Goal: Task Accomplishment & Management: Complete application form

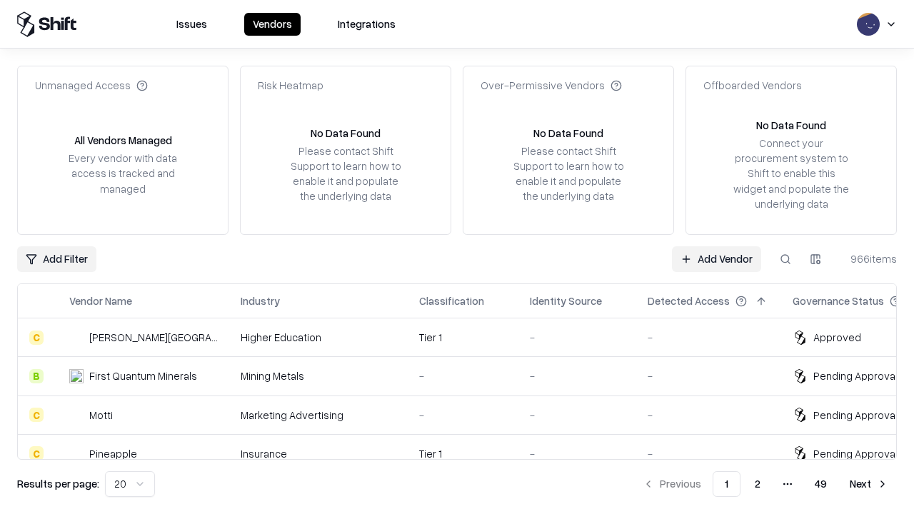
click at [716, 259] on link "Add Vendor" at bounding box center [716, 259] width 89 height 26
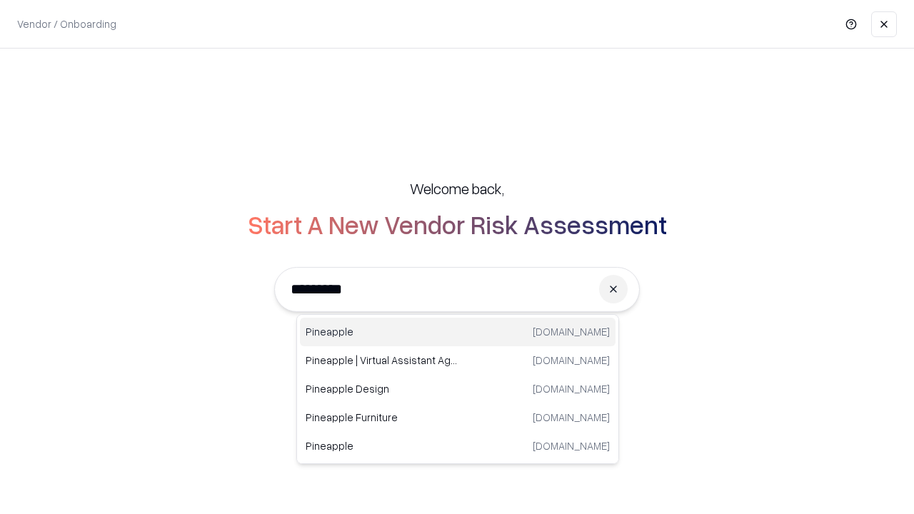
click at [458, 332] on div "Pineapple pineappleenergy.com" at bounding box center [458, 332] width 316 height 29
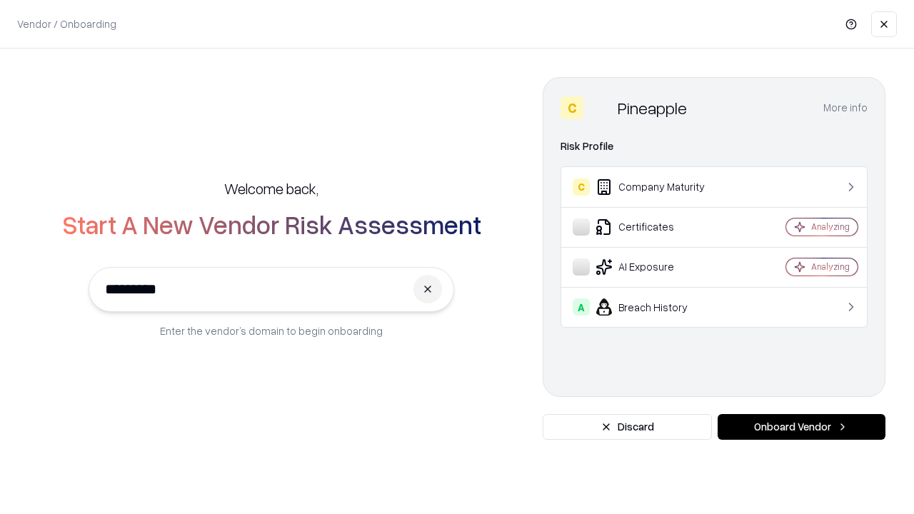
type input "*********"
click at [801, 427] on button "Onboard Vendor" at bounding box center [802, 427] width 168 height 26
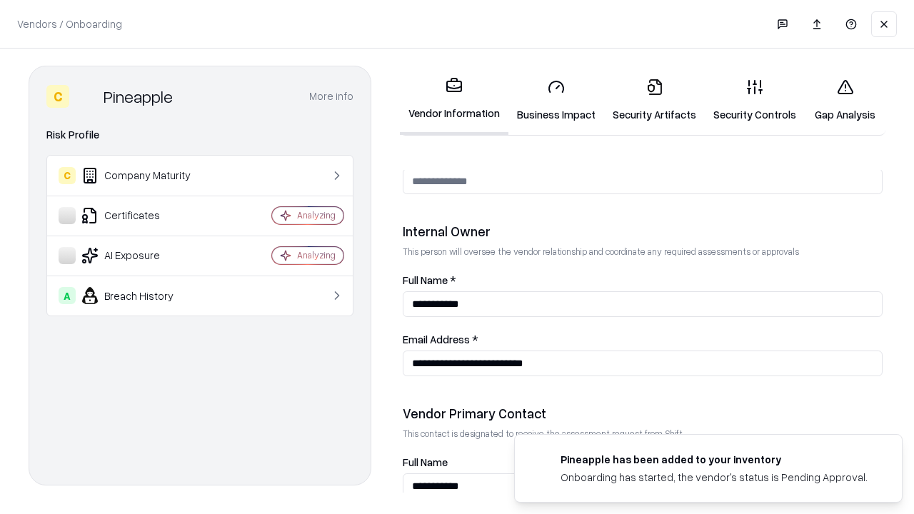
scroll to position [740, 0]
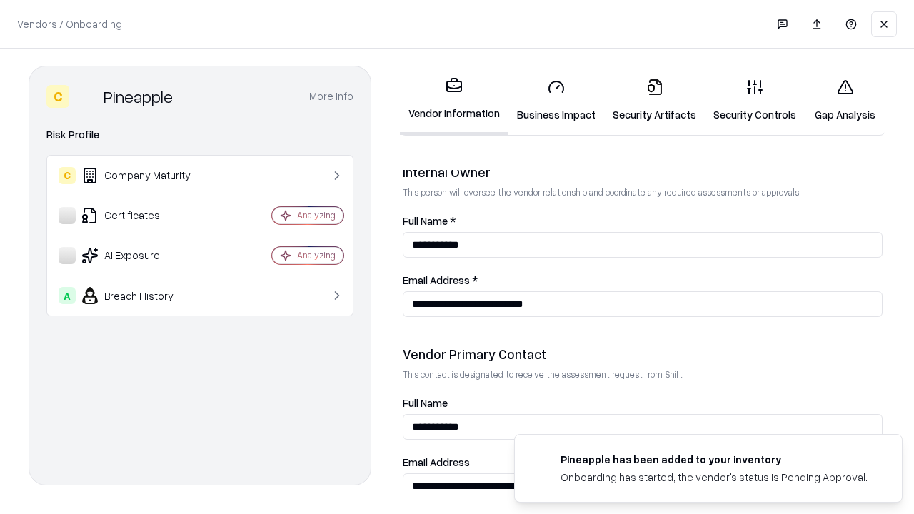
click at [556, 100] on link "Business Impact" at bounding box center [557, 100] width 96 height 66
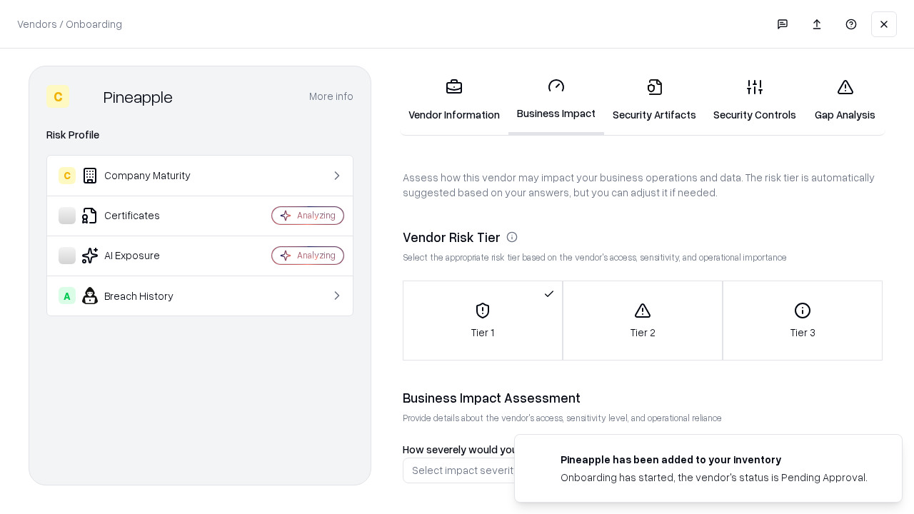
click at [654, 100] on link "Security Artifacts" at bounding box center [654, 100] width 101 height 66
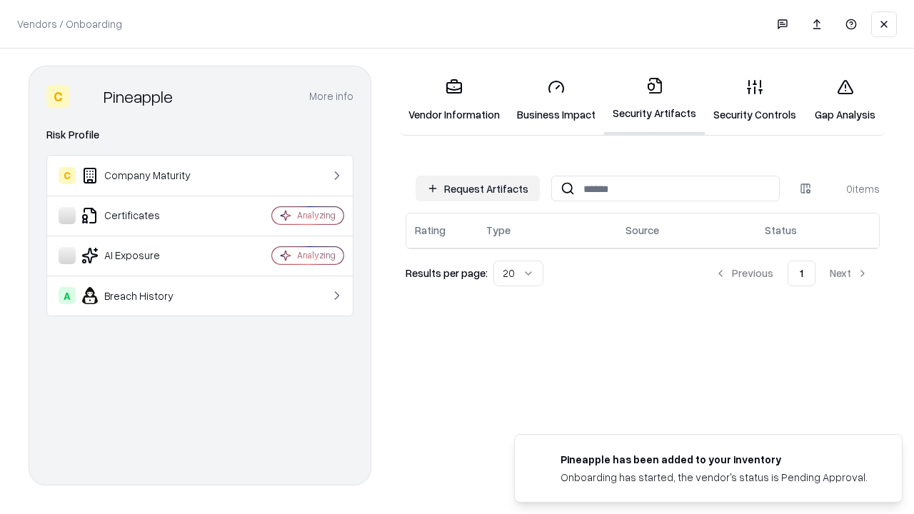
click at [478, 189] on button "Request Artifacts" at bounding box center [478, 189] width 124 height 26
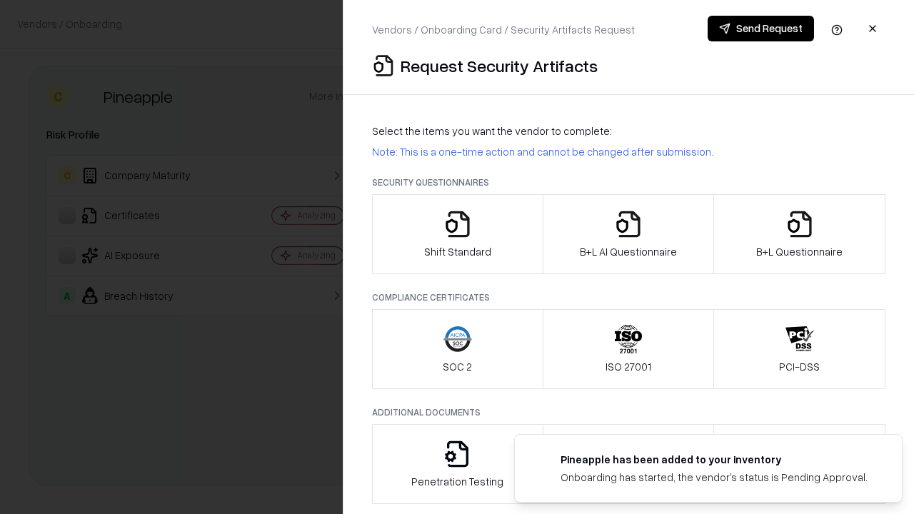
click at [457, 234] on icon "button" at bounding box center [458, 224] width 29 height 29
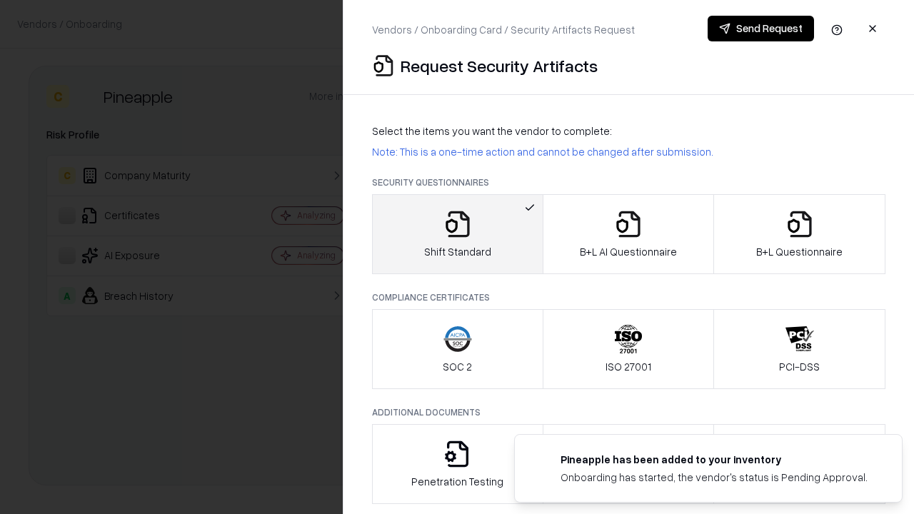
click at [761, 29] on button "Send Request" at bounding box center [761, 29] width 106 height 26
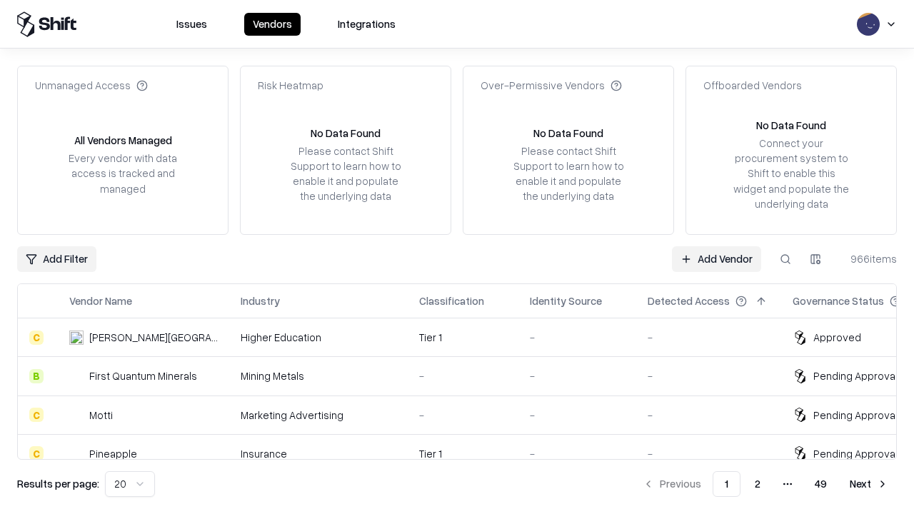
click at [786, 259] on button at bounding box center [786, 259] width 26 height 26
type input "*********"
click at [466, 446] on div "Tier 1" at bounding box center [463, 453] width 88 height 15
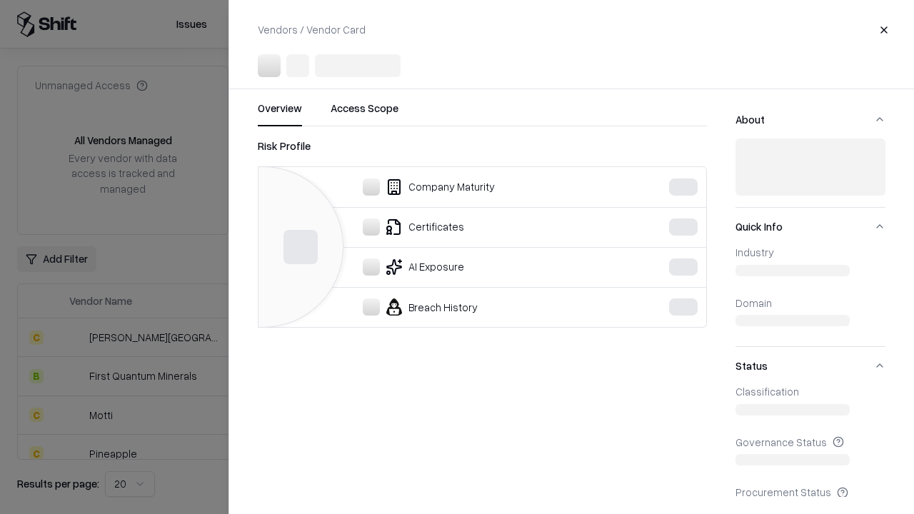
scroll to position [14, 0]
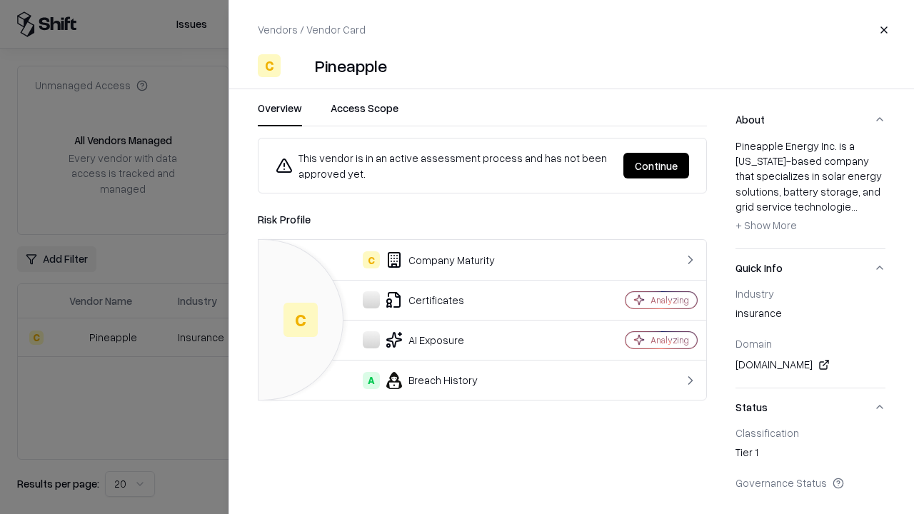
click at [656, 166] on button "Continue" at bounding box center [657, 166] width 66 height 26
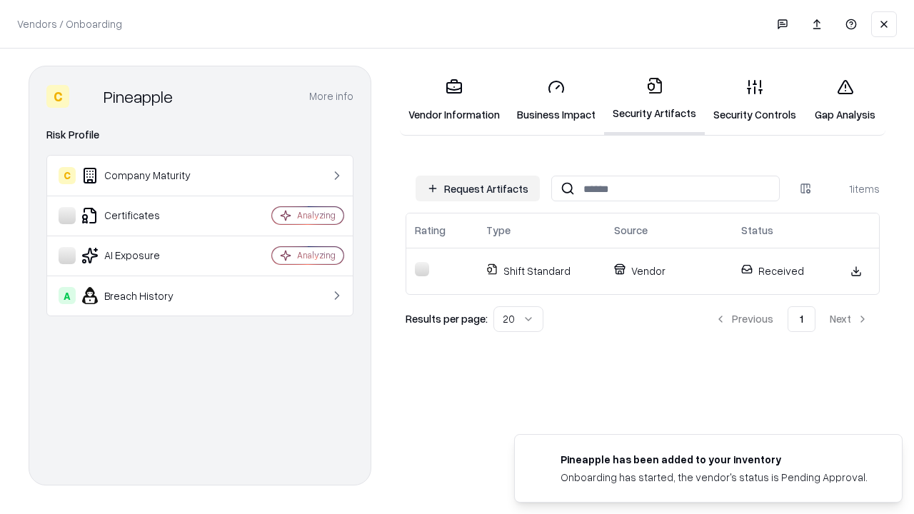
click at [755, 100] on link "Security Controls" at bounding box center [755, 100] width 100 height 66
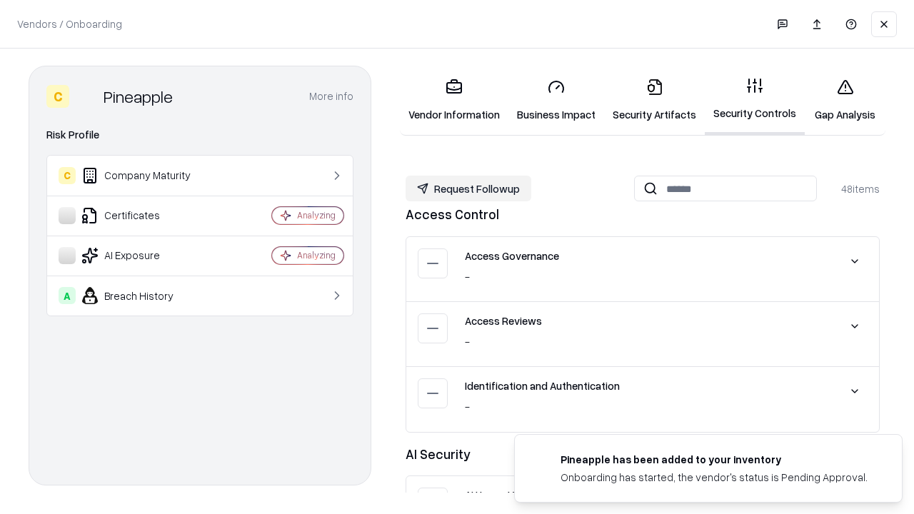
click at [469, 189] on button "Request Followup" at bounding box center [469, 189] width 126 height 26
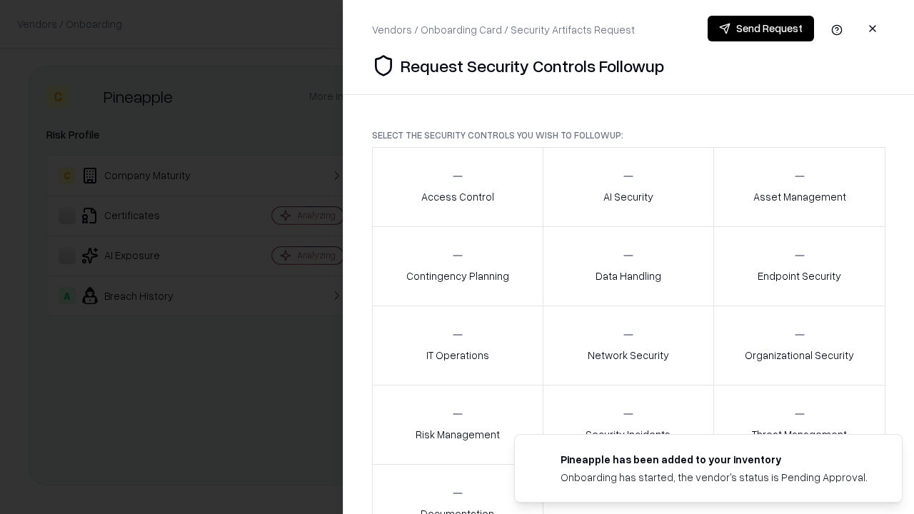
click at [457, 187] on div "Access Control" at bounding box center [457, 186] width 73 height 35
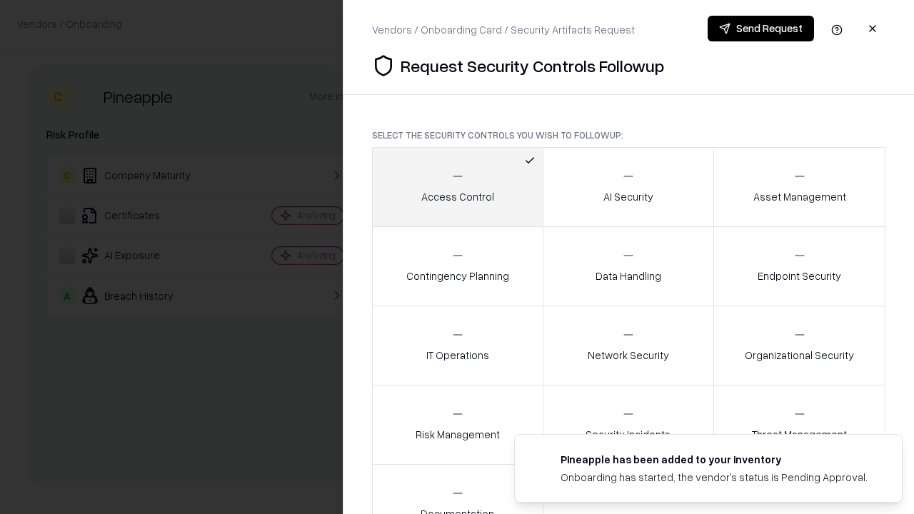
click at [761, 29] on button "Send Request" at bounding box center [761, 29] width 106 height 26
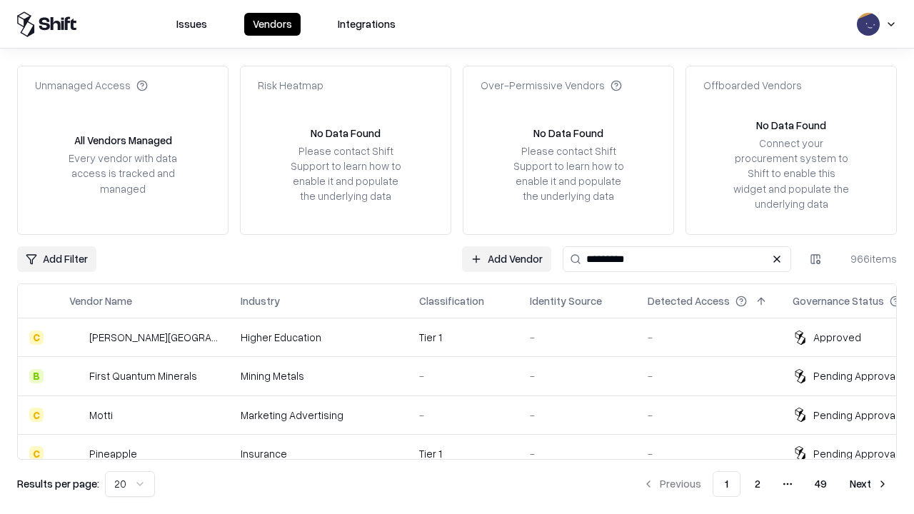
type input "*********"
click at [466, 446] on div "Tier 1" at bounding box center [463, 453] width 88 height 15
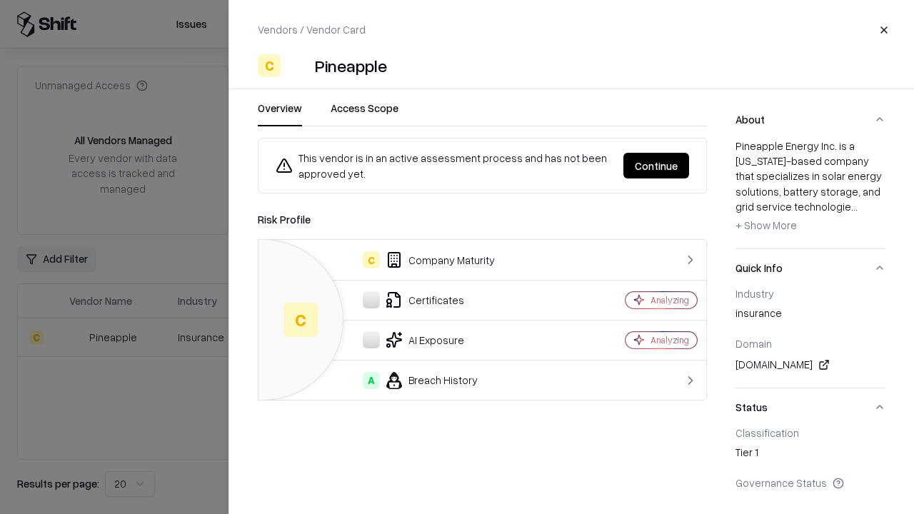
click at [656, 166] on button "Continue" at bounding box center [657, 166] width 66 height 26
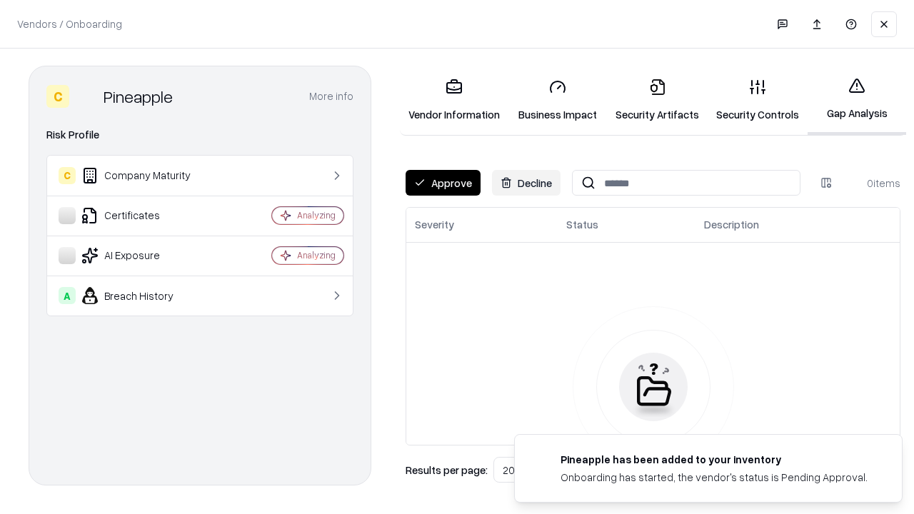
click at [443, 183] on button "Approve" at bounding box center [443, 183] width 75 height 26
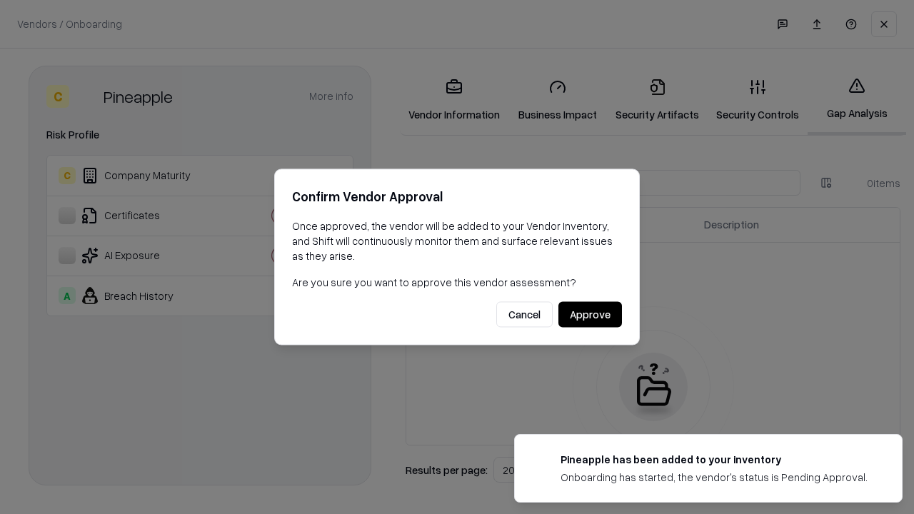
click at [590, 314] on button "Approve" at bounding box center [591, 315] width 64 height 26
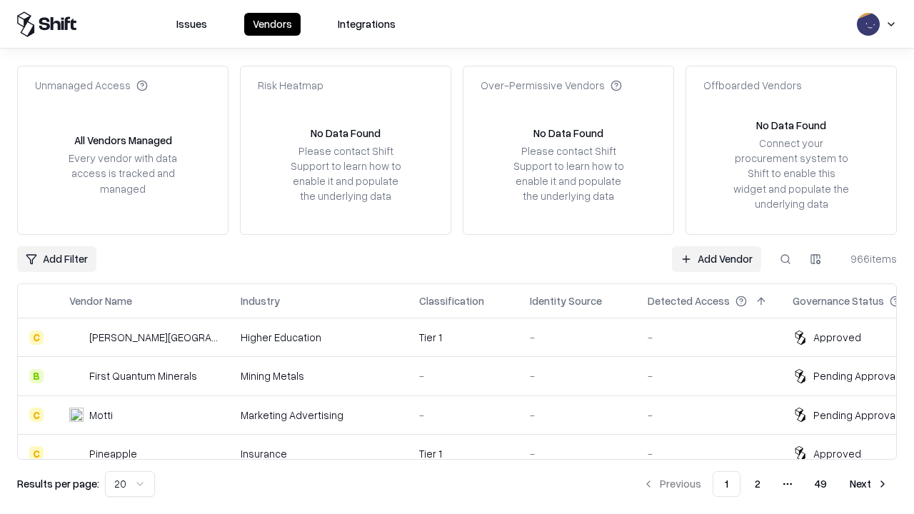
type input "*********"
click at [716, 259] on link "Add Vendor" at bounding box center [716, 259] width 89 height 26
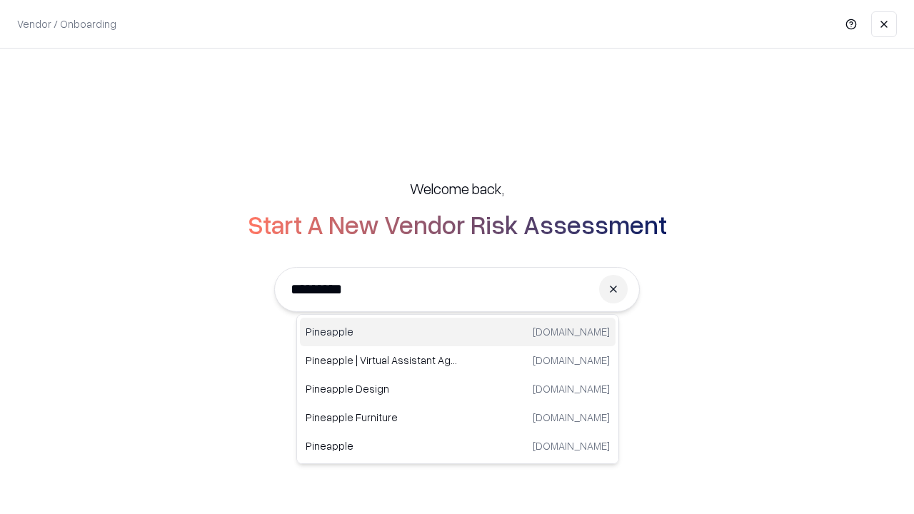
click at [458, 332] on div "Pineapple pineappleenergy.com" at bounding box center [458, 332] width 316 height 29
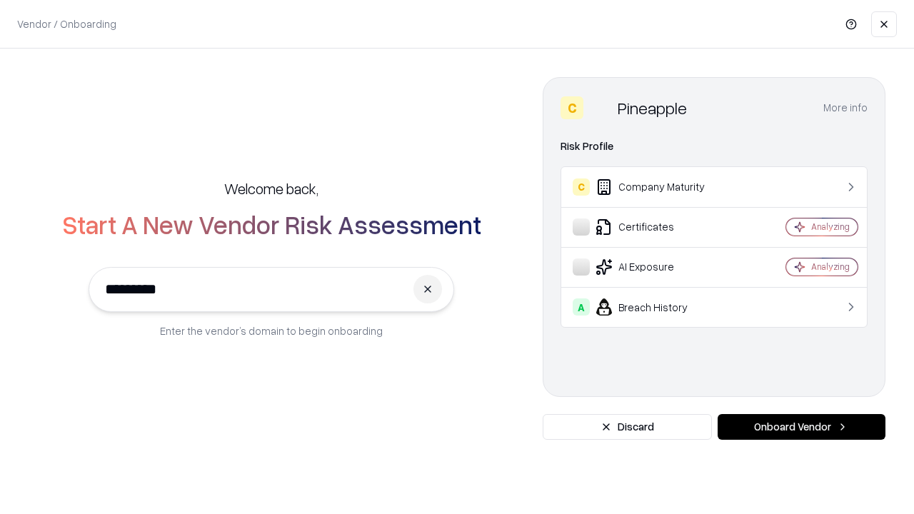
type input "*********"
click at [801, 427] on button "Onboard Vendor" at bounding box center [802, 427] width 168 height 26
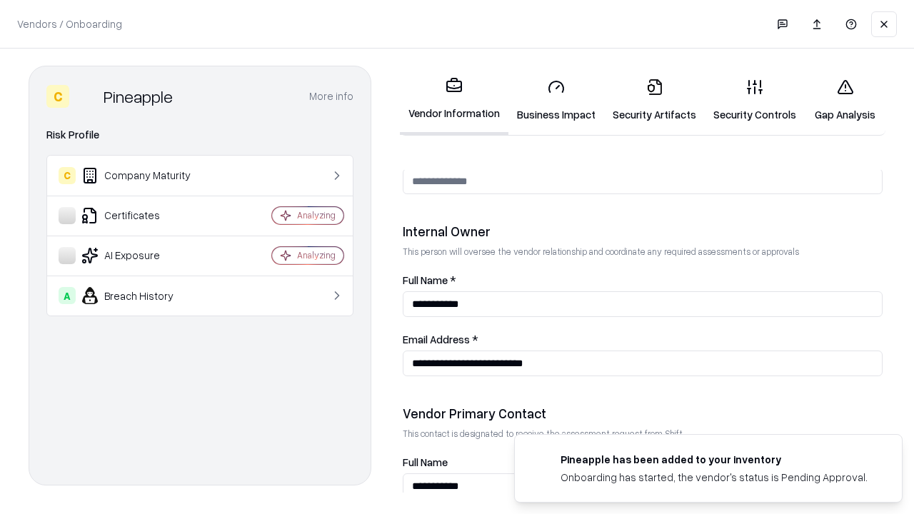
scroll to position [740, 0]
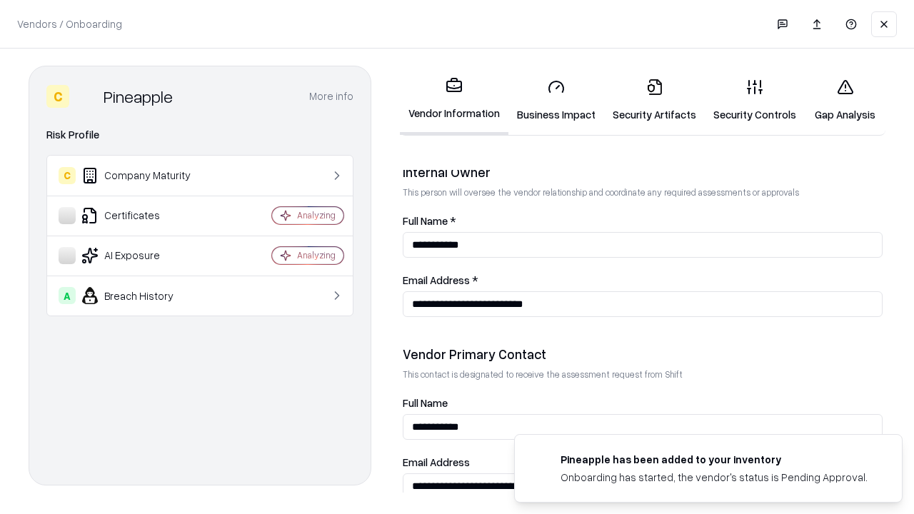
click at [845, 100] on link "Gap Analysis" at bounding box center [845, 100] width 81 height 66
